Goal: Find specific page/section: Find specific page/section

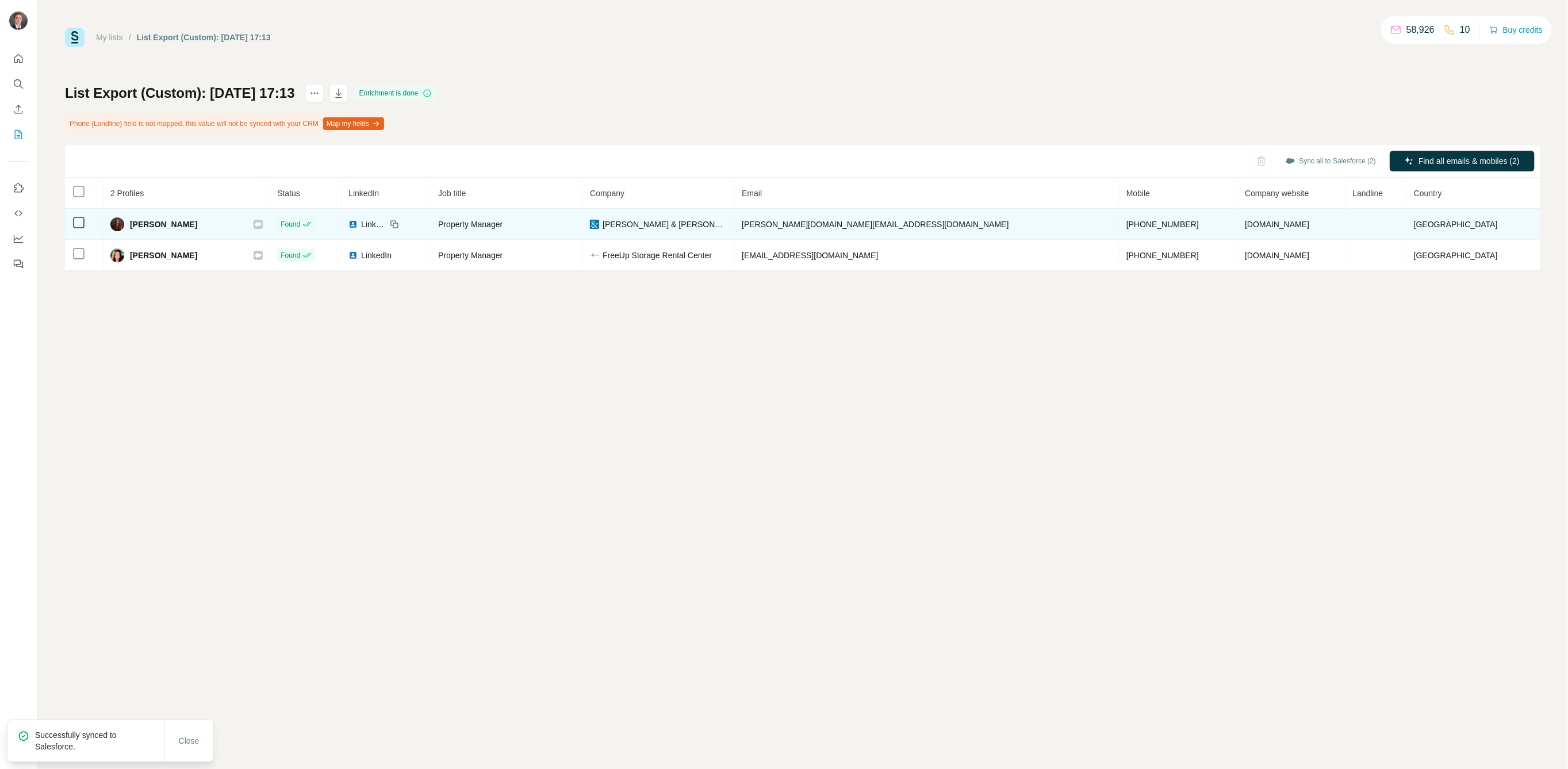
click at [261, 222] on icon at bounding box center [259, 223] width 7 height 4
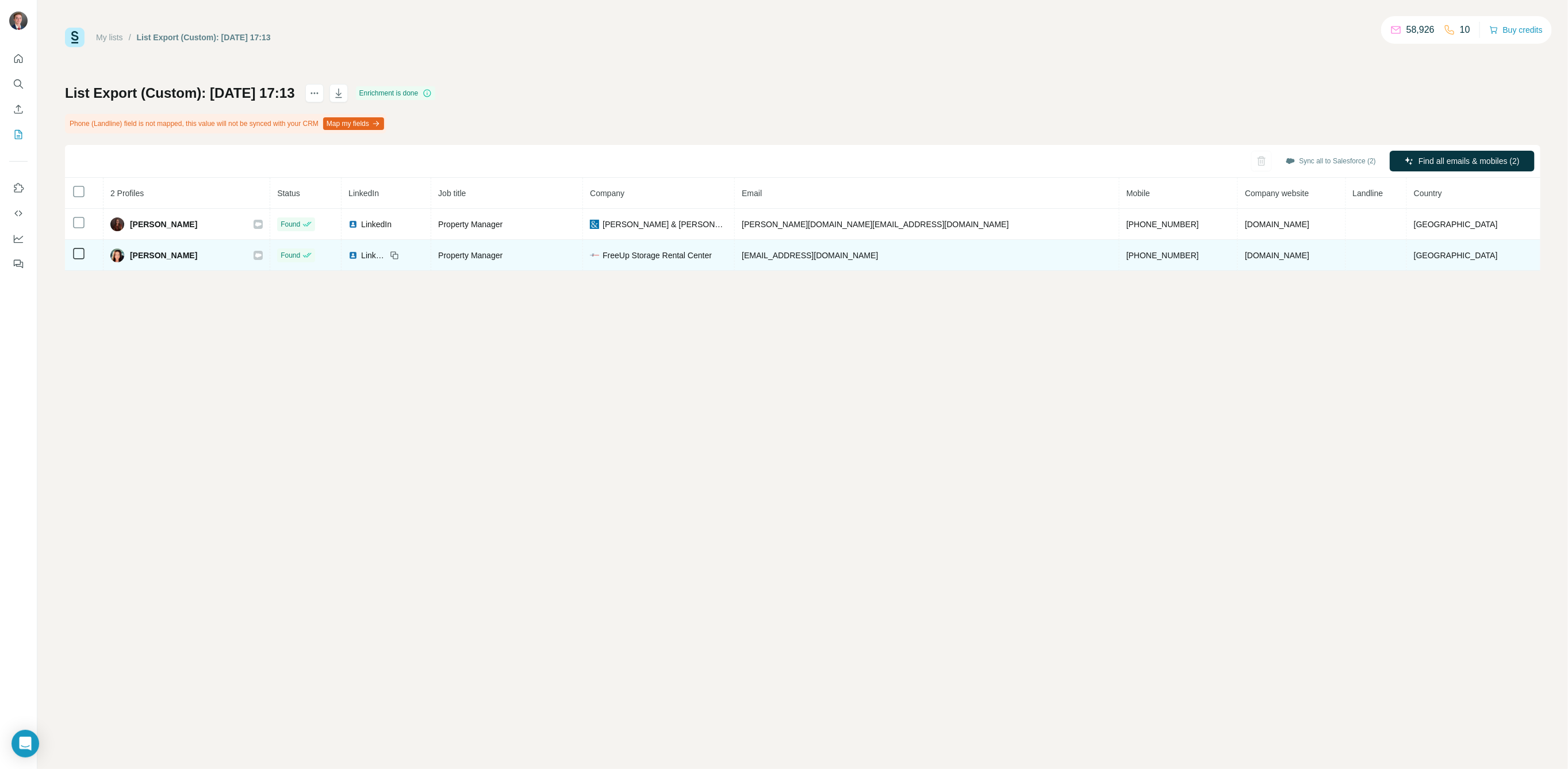
click at [263, 253] on div at bounding box center [258, 255] width 9 height 9
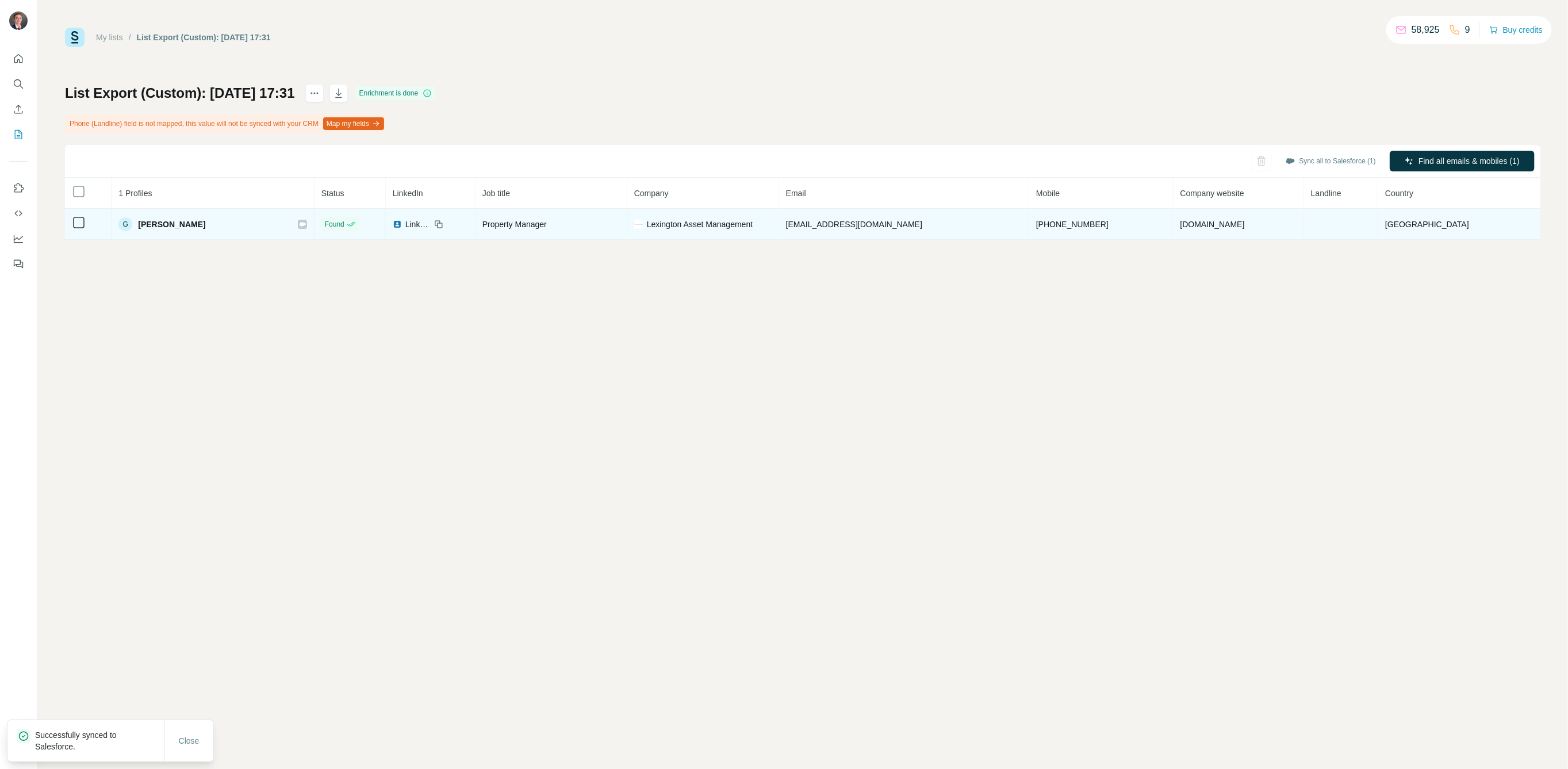
click at [301, 217] on div "G Ginger Wyly" at bounding box center [213, 224] width 189 height 14
click at [306, 226] on icon at bounding box center [303, 224] width 7 height 9
